Goal: Information Seeking & Learning: Learn about a topic

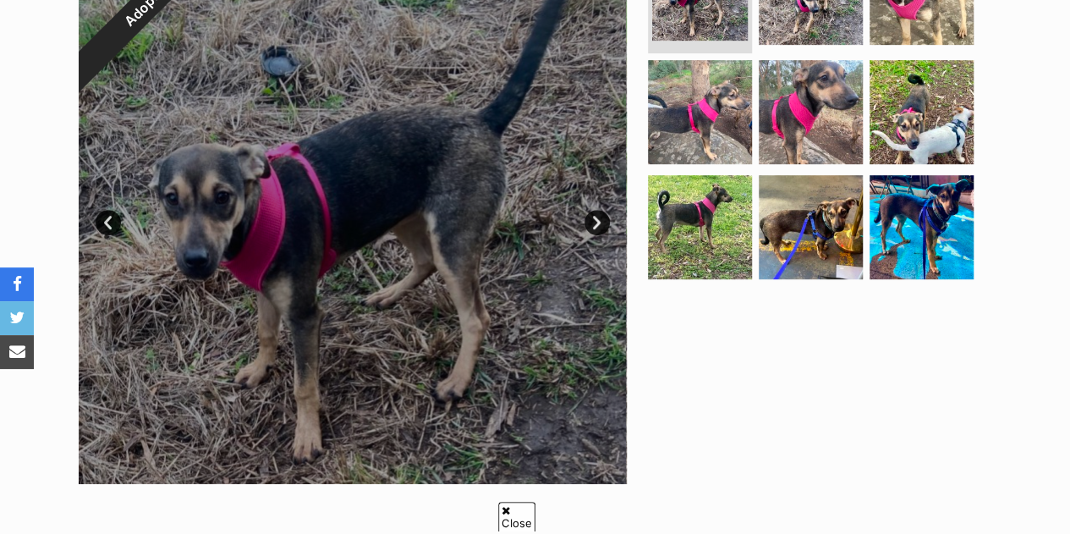
scroll to position [417, 0]
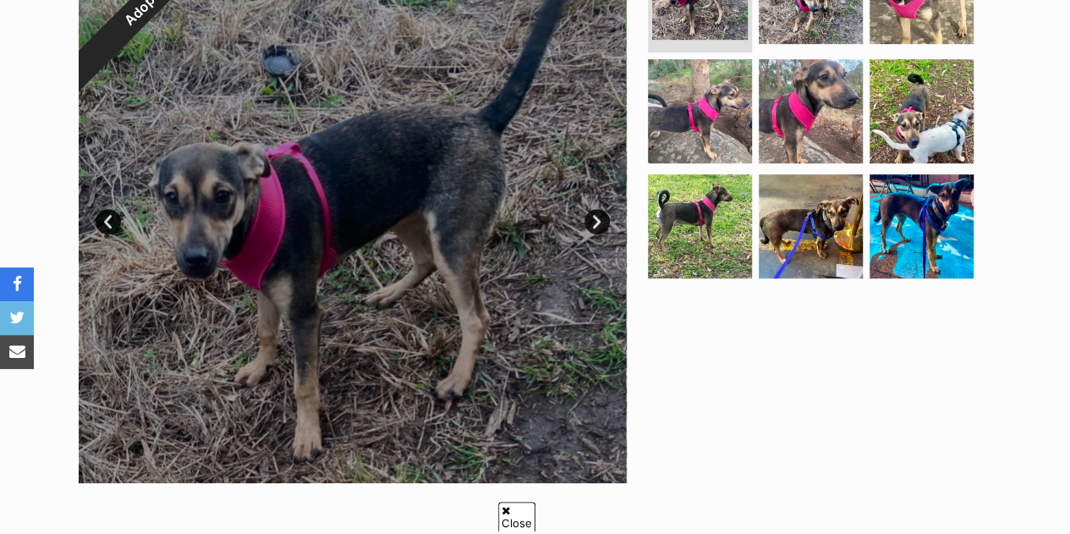
click at [818, 107] on img at bounding box center [811, 111] width 104 height 104
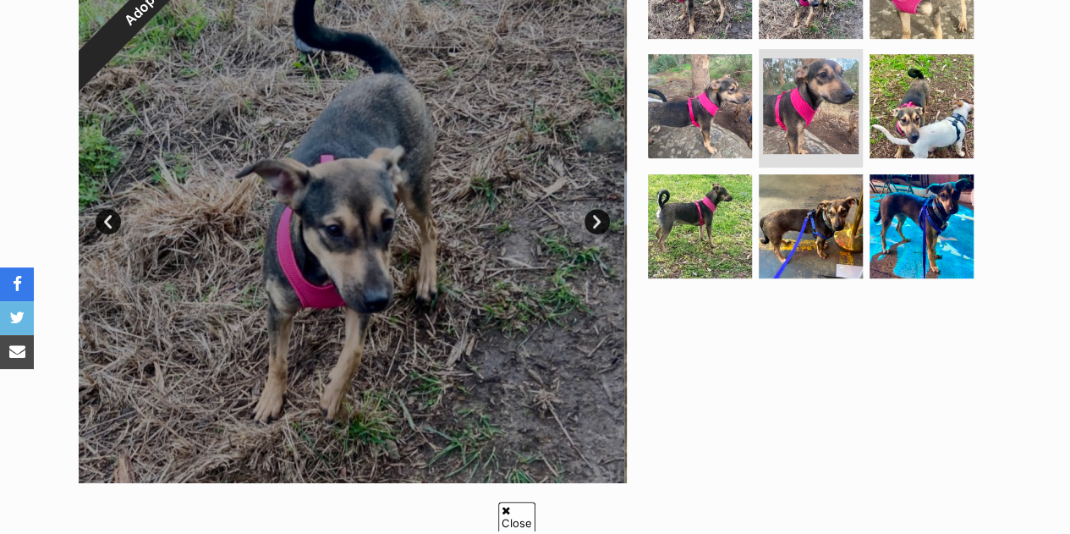
scroll to position [0, 0]
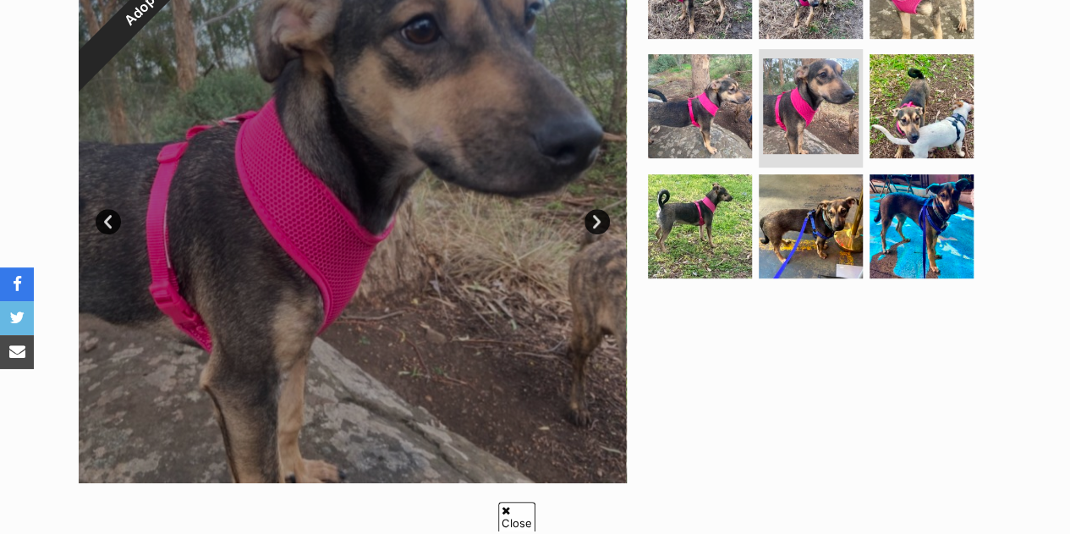
click at [933, 118] on img at bounding box center [922, 106] width 104 height 104
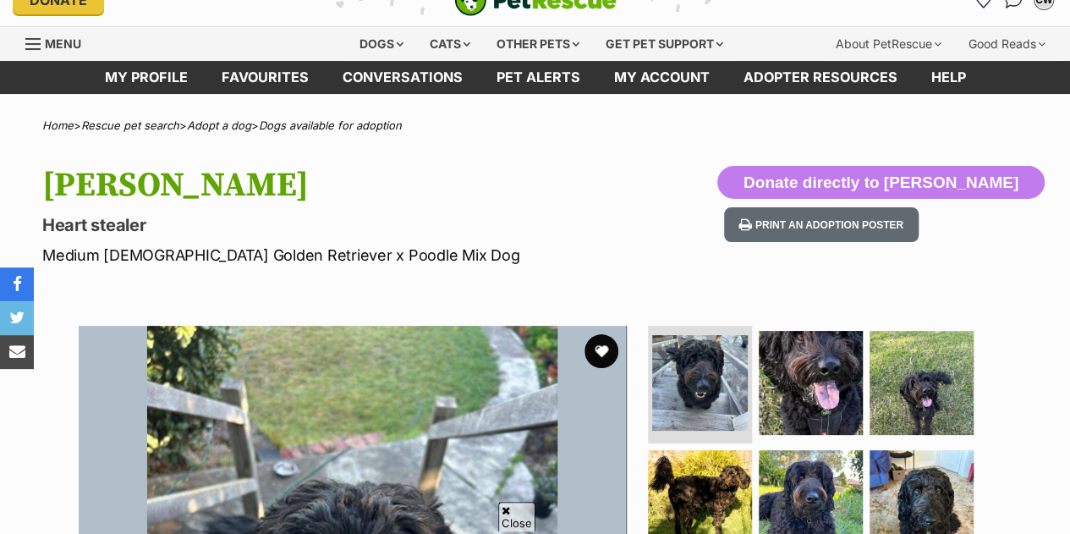
scroll to position [25, 0]
